Goal: Task Accomplishment & Management: Use online tool/utility

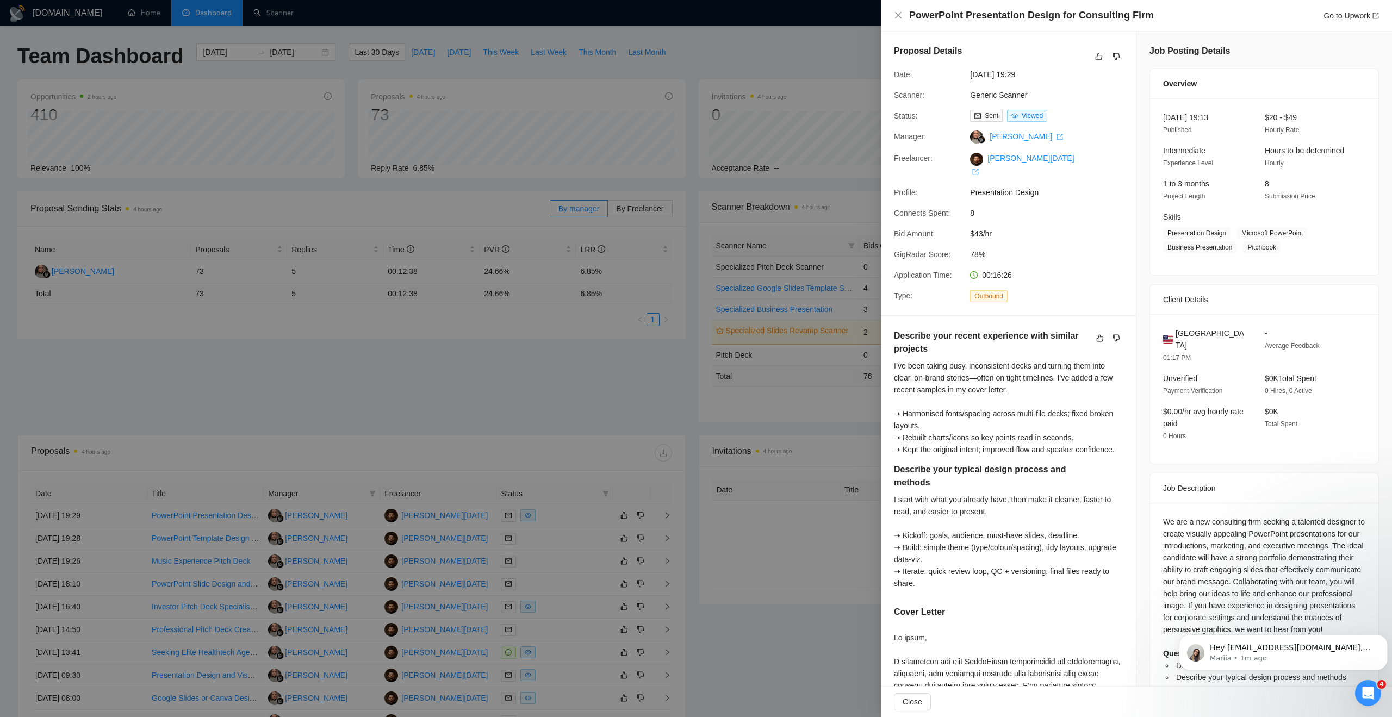
scroll to position [109, 0]
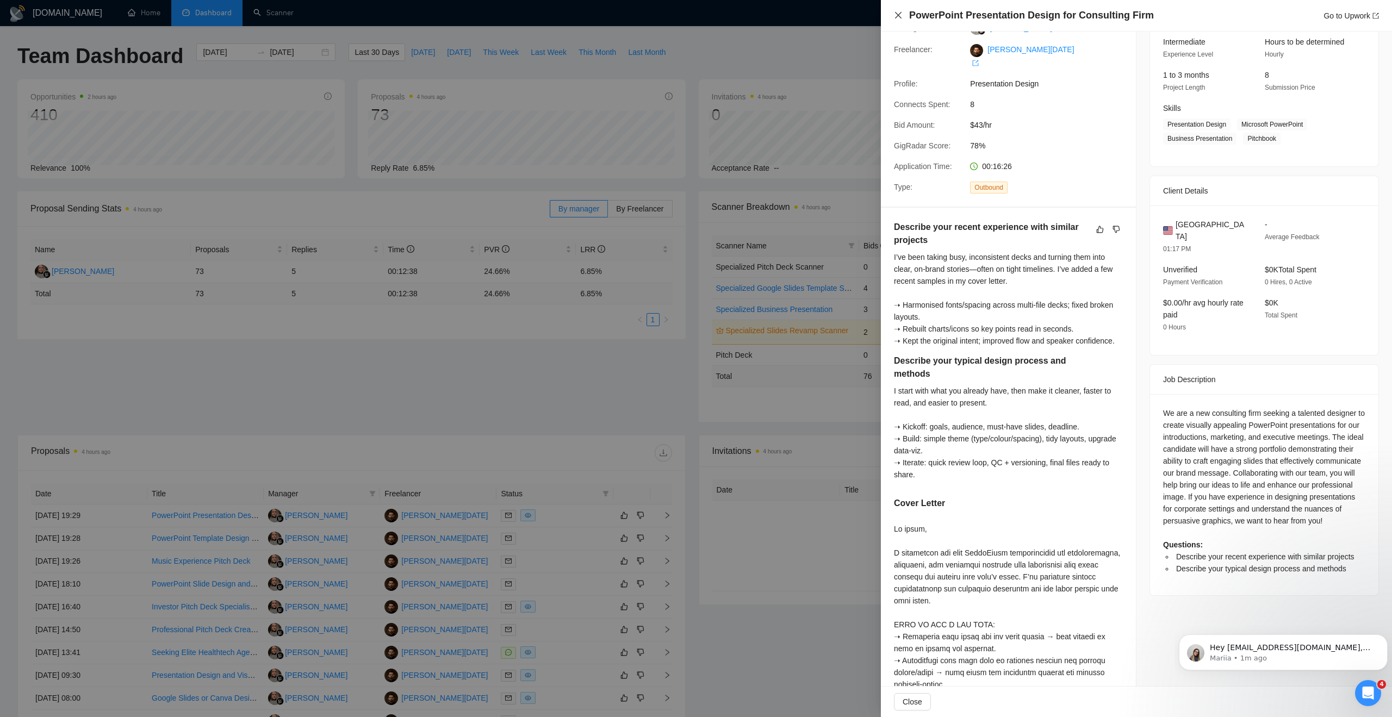
click at [897, 15] on icon "close" at bounding box center [898, 15] width 9 height 9
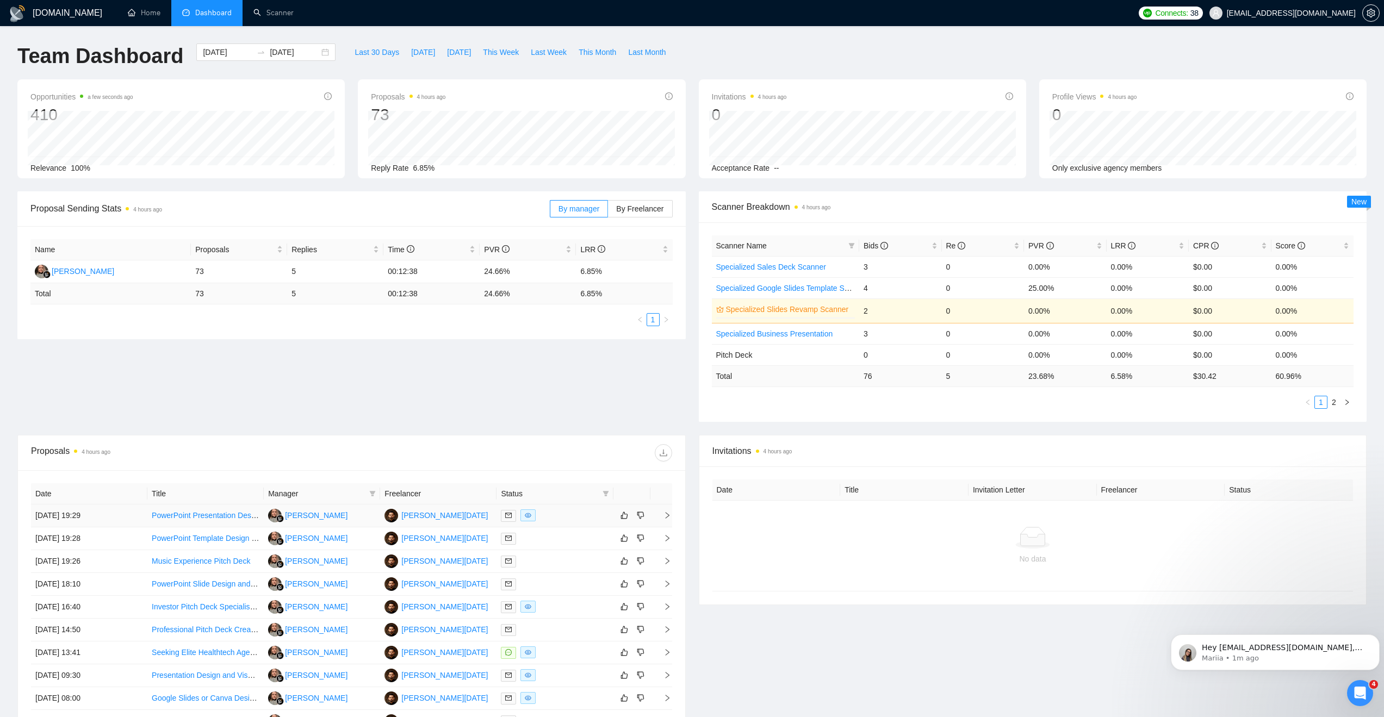
click at [202, 514] on link "PowerPoint Presentation Design for Consulting Firm" at bounding box center [240, 515] width 176 height 9
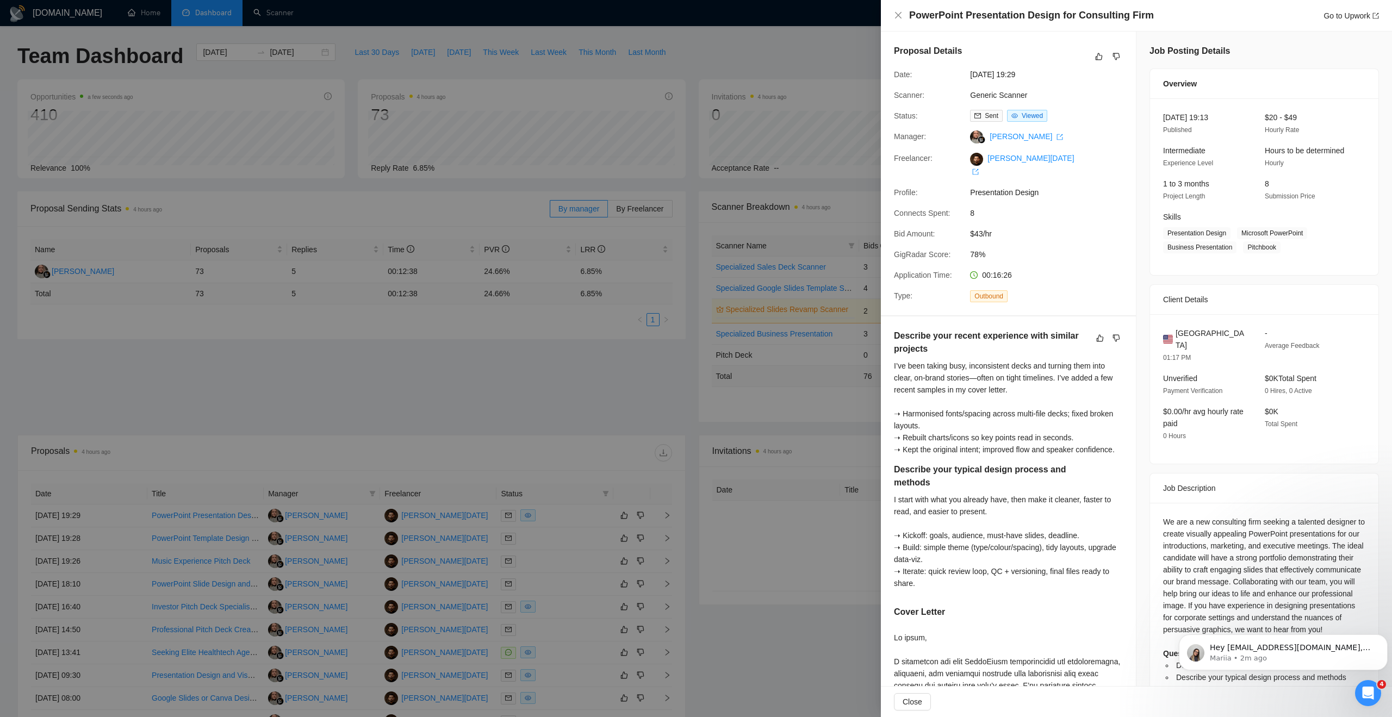
click at [482, 456] on div at bounding box center [696, 358] width 1392 height 717
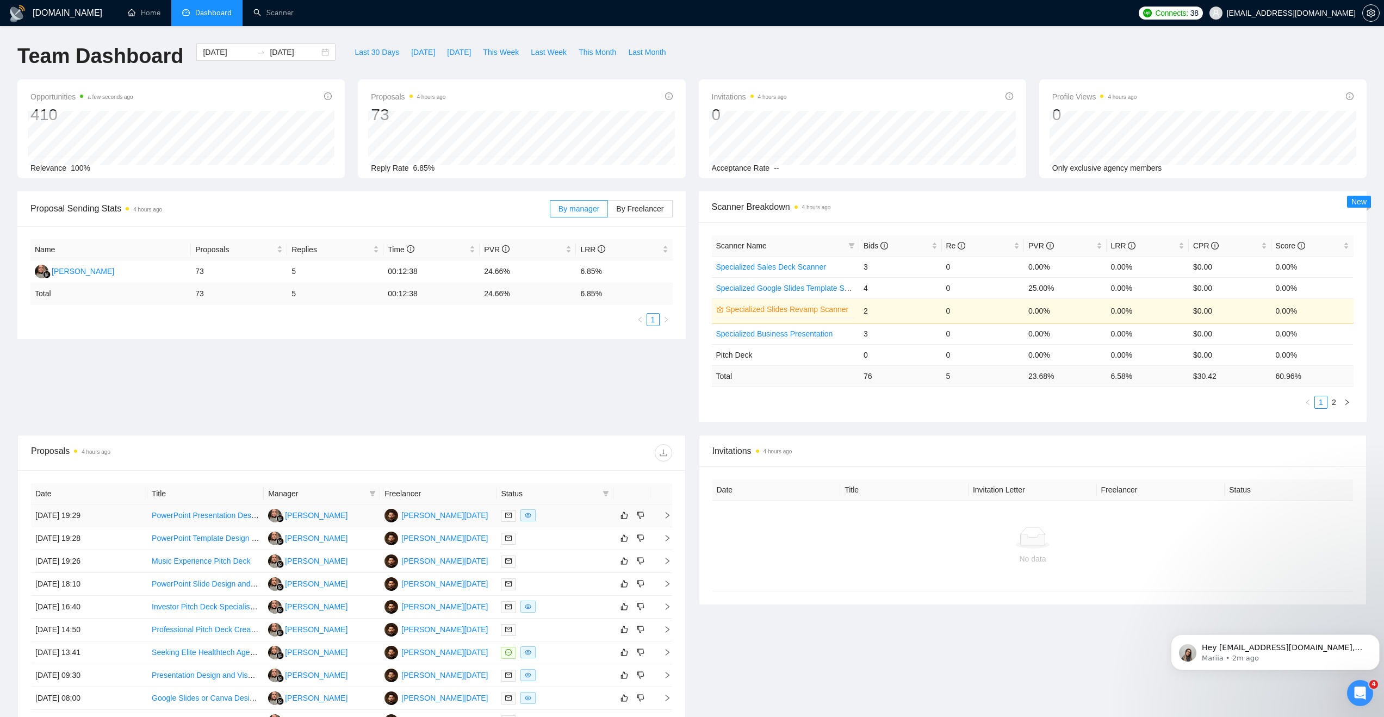
click at [668, 513] on icon "right" at bounding box center [668, 516] width 8 height 8
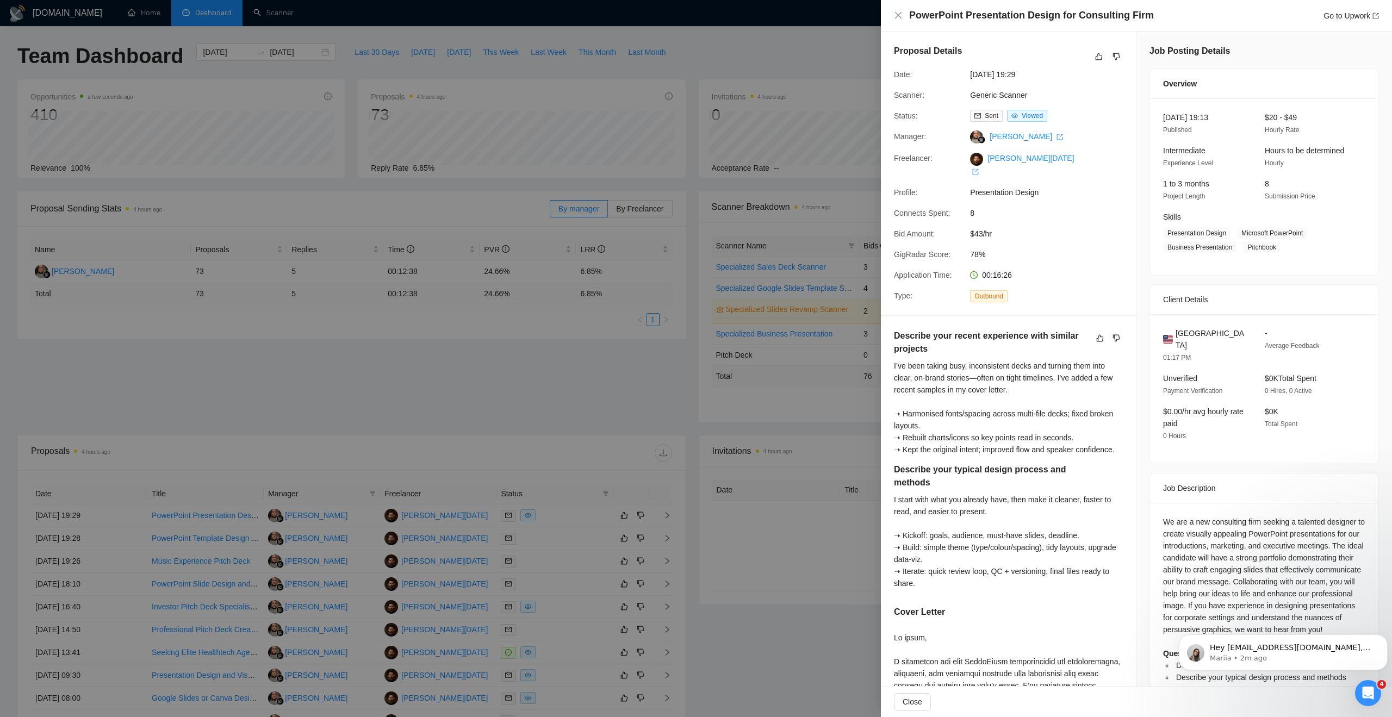
click at [494, 419] on div at bounding box center [696, 358] width 1392 height 717
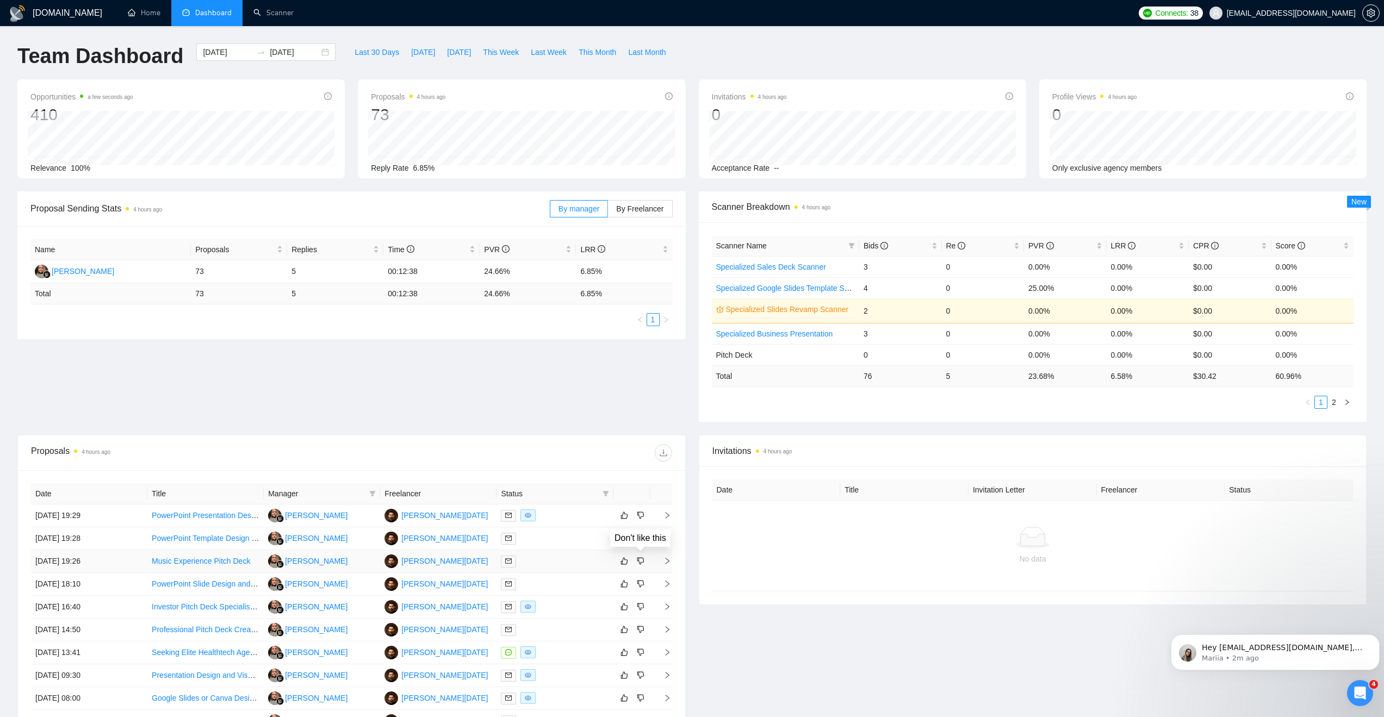
click at [675, 539] on div "Don't like this" at bounding box center [640, 538] width 71 height 28
click at [667, 538] on icon "right" at bounding box center [668, 539] width 8 height 8
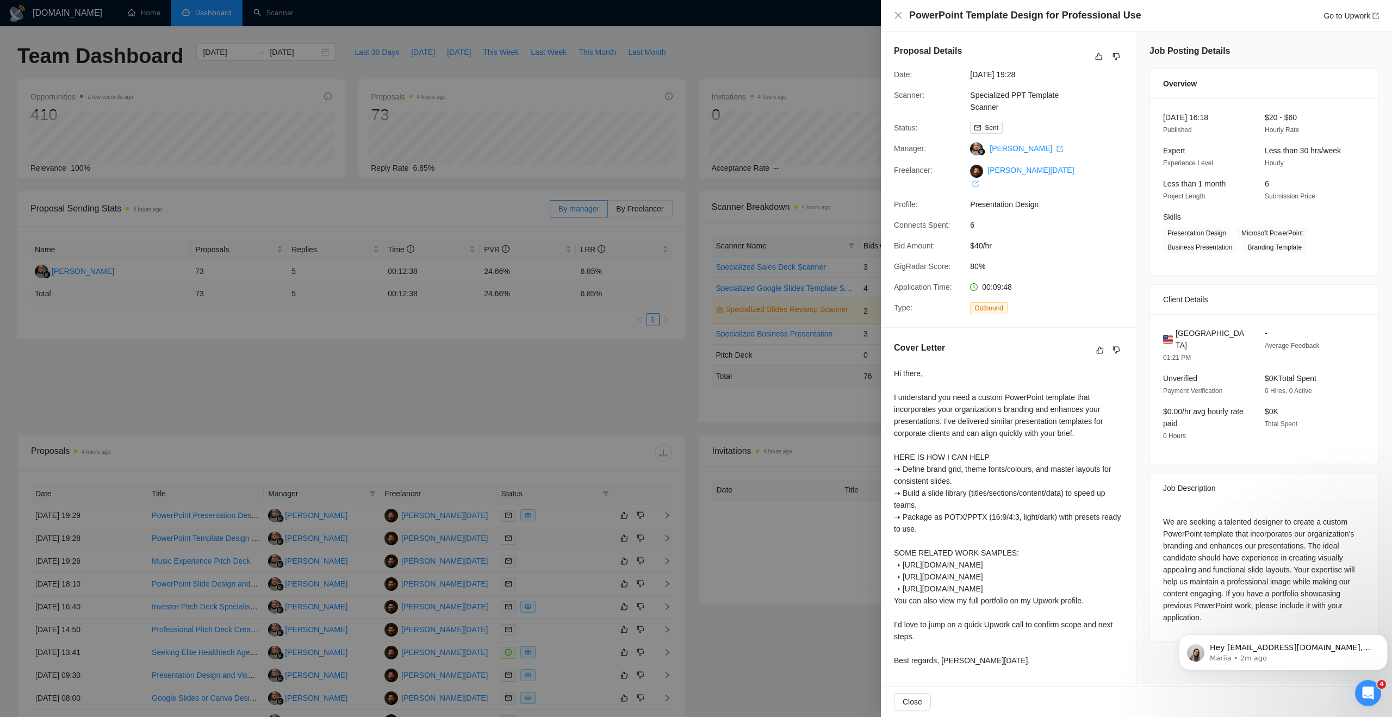
click at [667, 538] on div at bounding box center [696, 358] width 1392 height 717
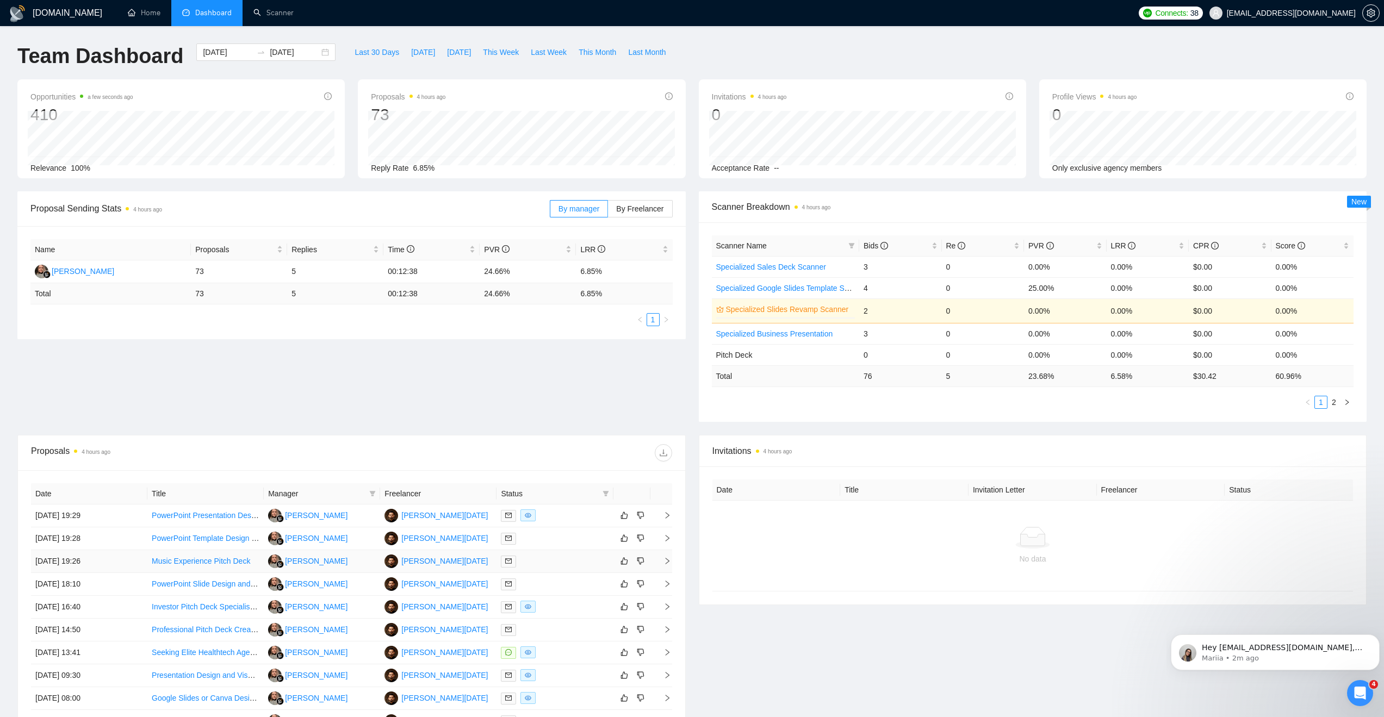
click at [666, 560] on icon "right" at bounding box center [668, 561] width 8 height 8
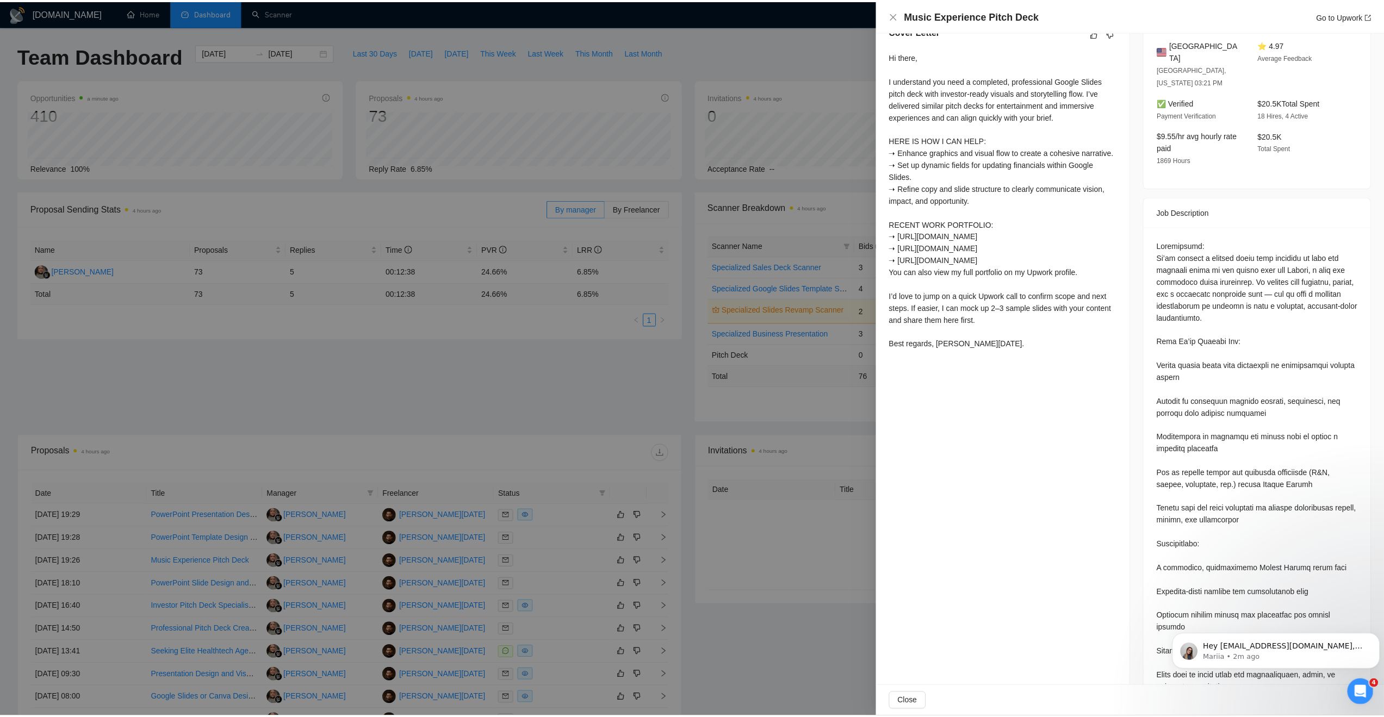
scroll to position [303, 0]
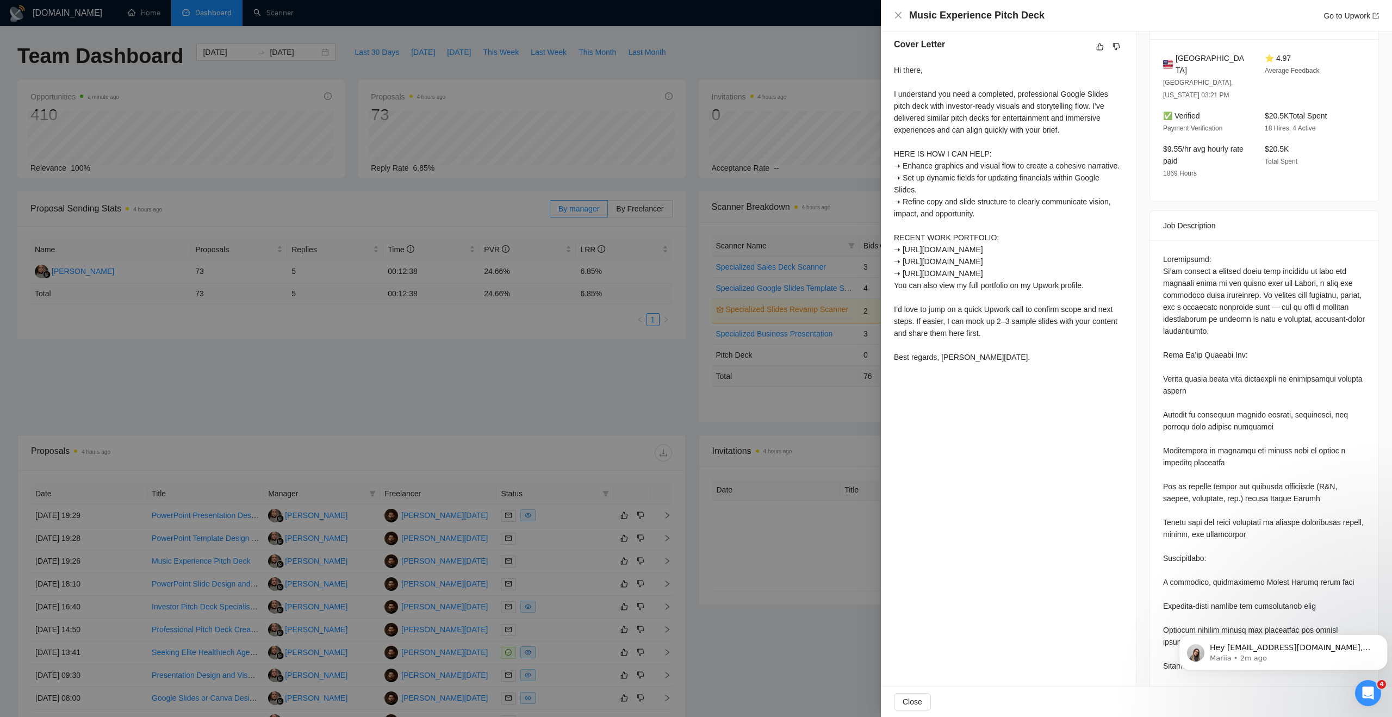
click at [293, 412] on div at bounding box center [696, 358] width 1392 height 717
